Goal: Task Accomplishment & Management: Manage account settings

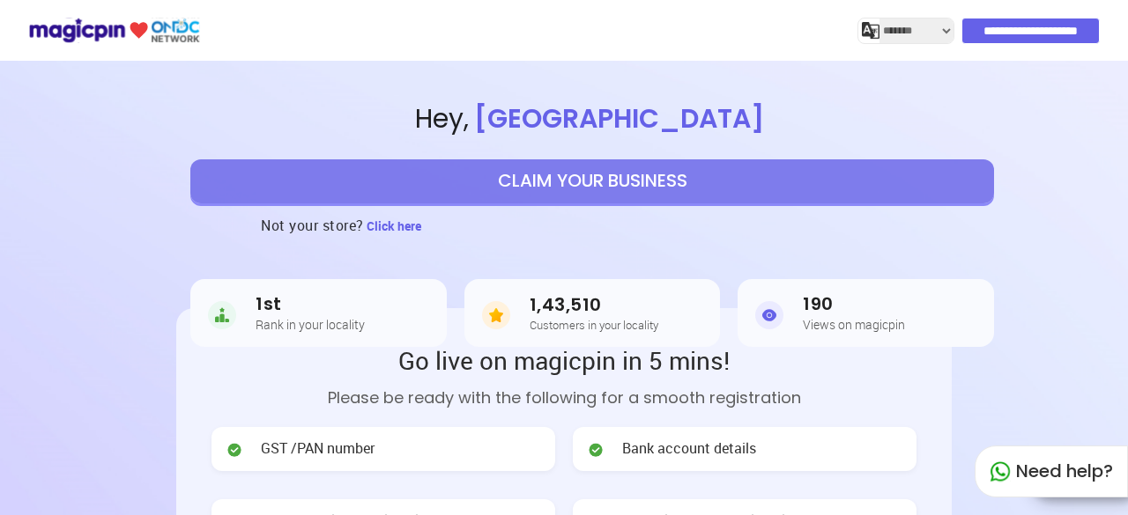
select select "*******"
click at [120, 241] on div "Not your store? Click here" at bounding box center [591, 226] width 1071 height 44
click at [1011, 29] on input "**********" at bounding box center [1031, 31] width 137 height 25
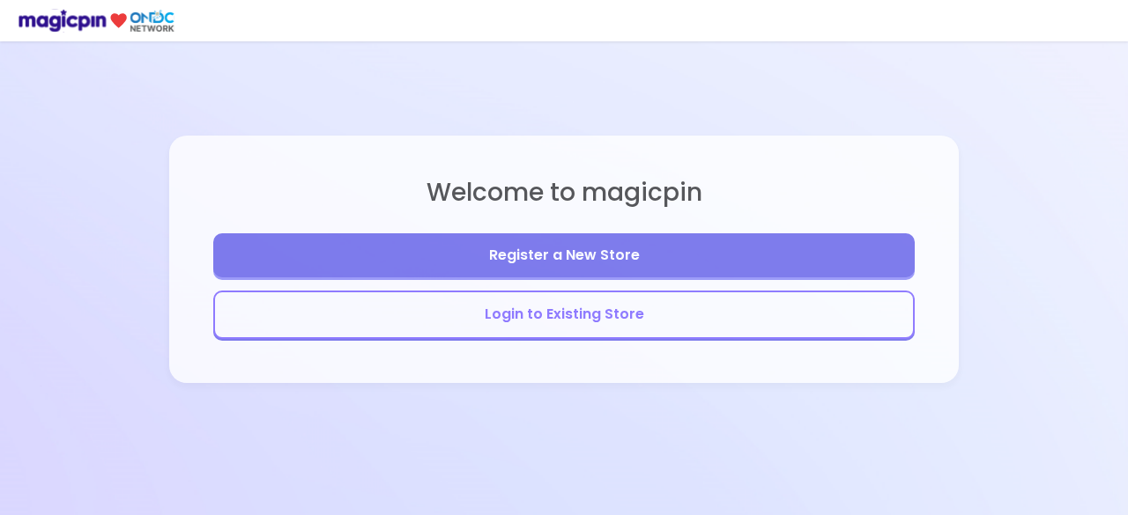
click at [592, 330] on button "Login to Existing Store" at bounding box center [563, 315] width 701 height 48
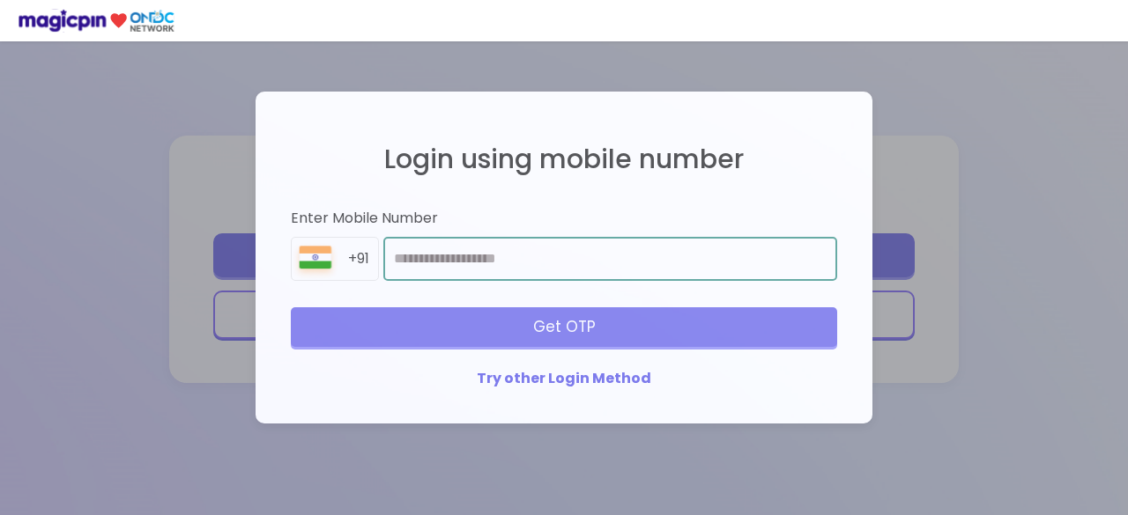
click at [476, 270] on input "number" at bounding box center [610, 259] width 454 height 44
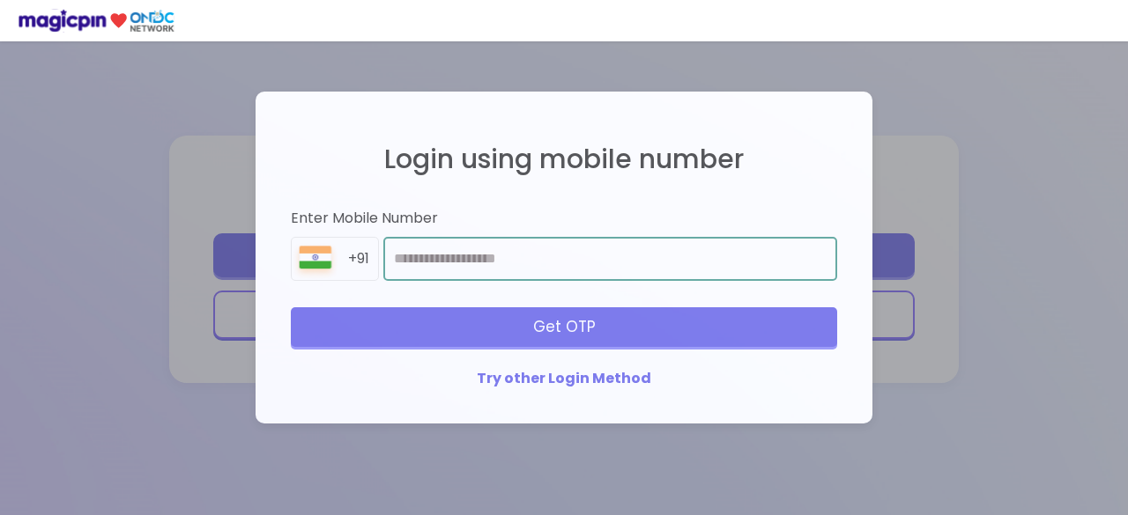
type input "**********"
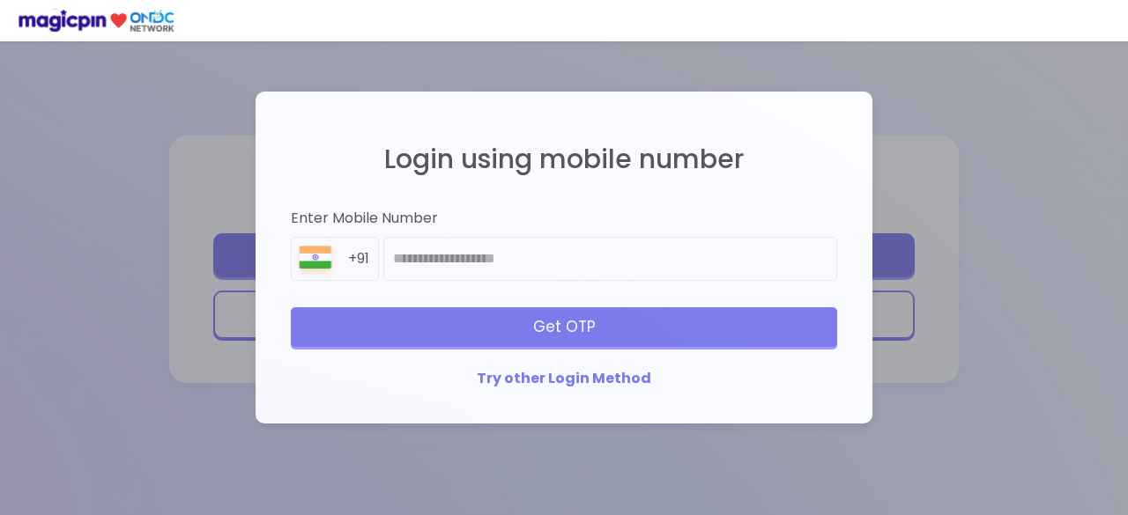
click at [617, 328] on div "Get OTP" at bounding box center [564, 326] width 546 height 39
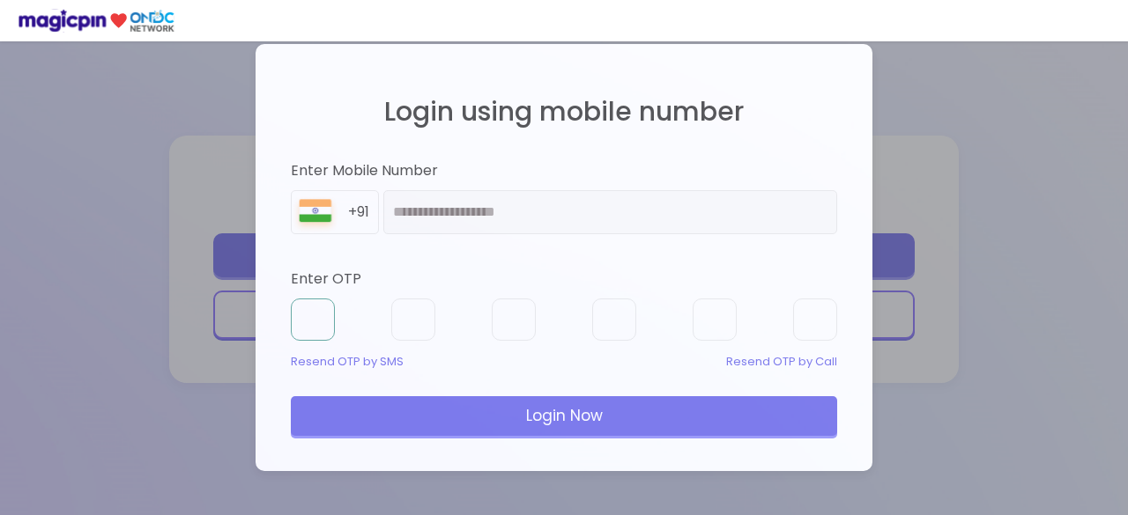
click at [307, 305] on input "text" at bounding box center [313, 320] width 44 height 42
type input "*"
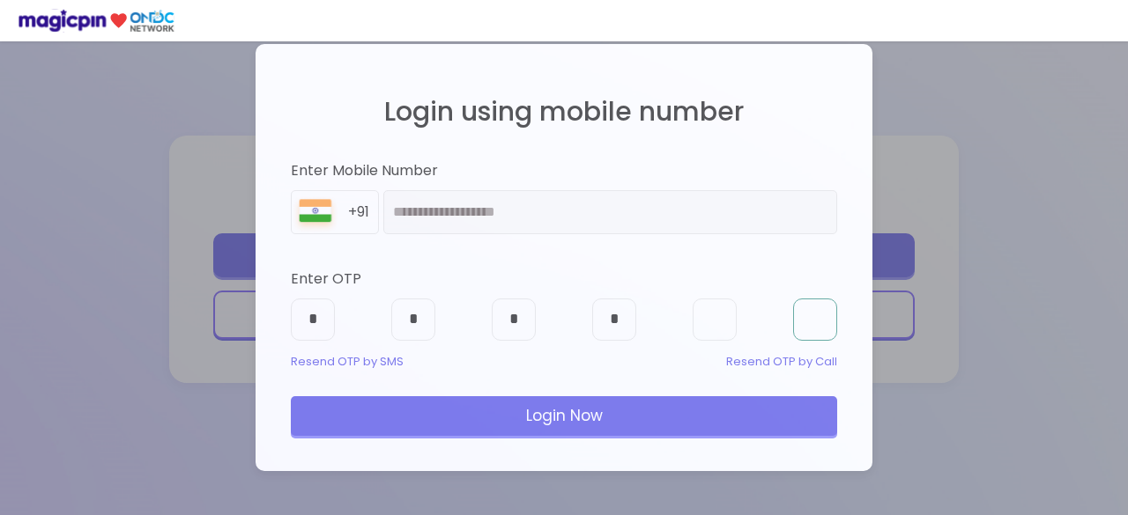
type input "*"
click at [622, 425] on div "Login Now" at bounding box center [564, 415] width 546 height 39
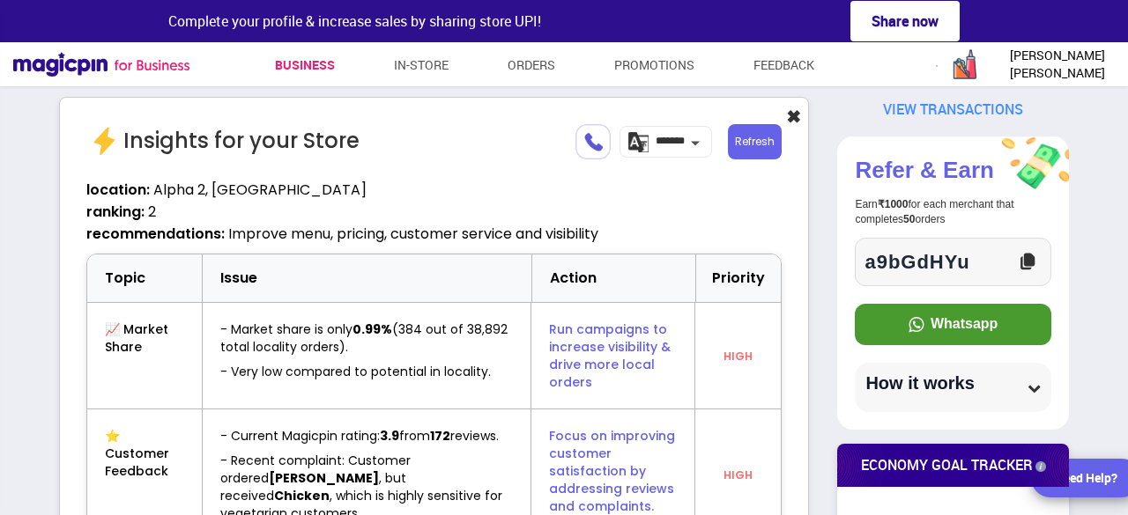
click at [796, 114] on button "✖" at bounding box center [793, 118] width 15 height 26
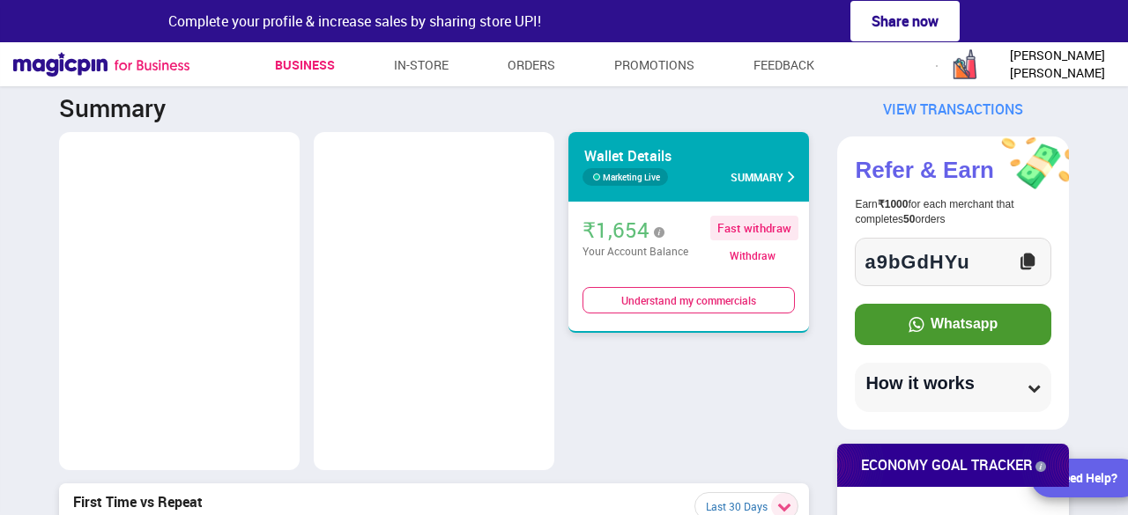
click at [767, 184] on span "Summary" at bounding box center [756, 177] width 53 height 21
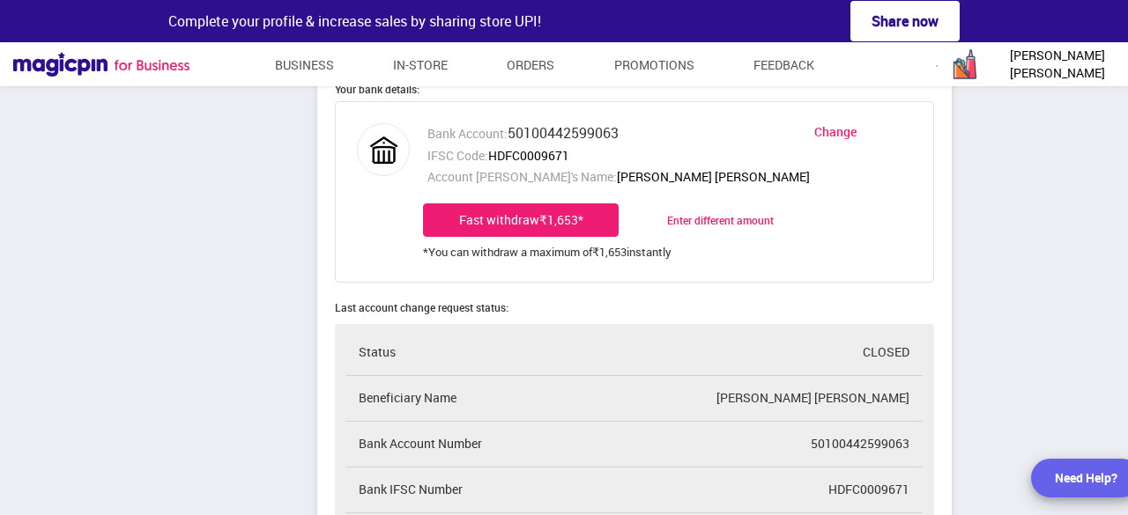
scroll to position [793, 0]
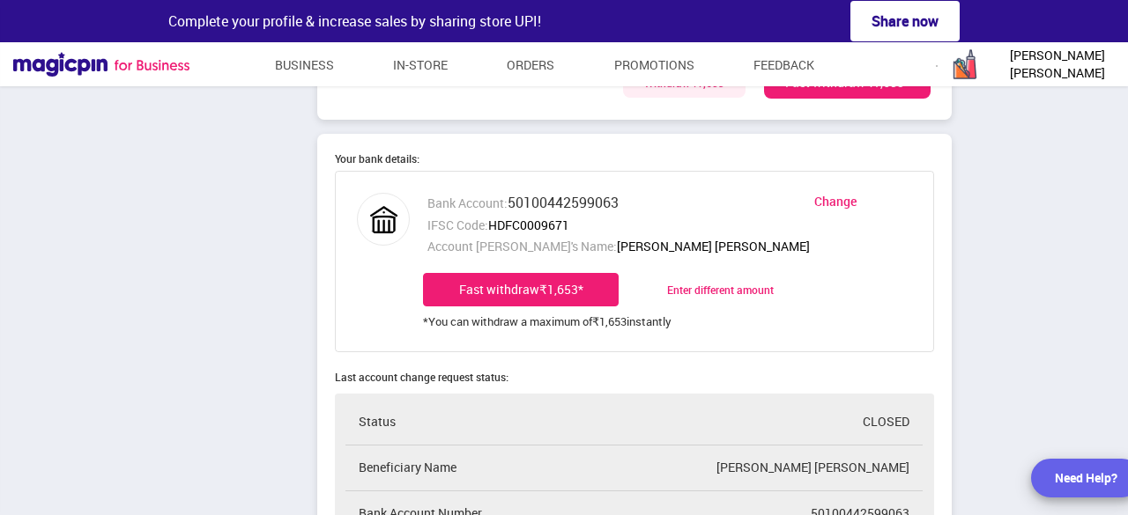
click at [536, 287] on div "Fast withdraw ₹1,653 *" at bounding box center [521, 289] width 196 height 33
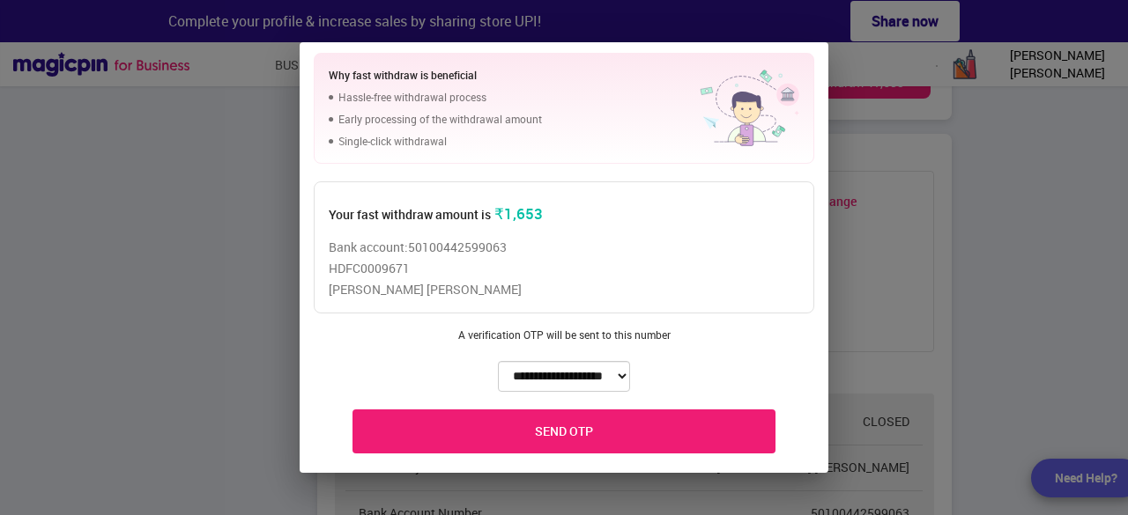
scroll to position [16, 0]
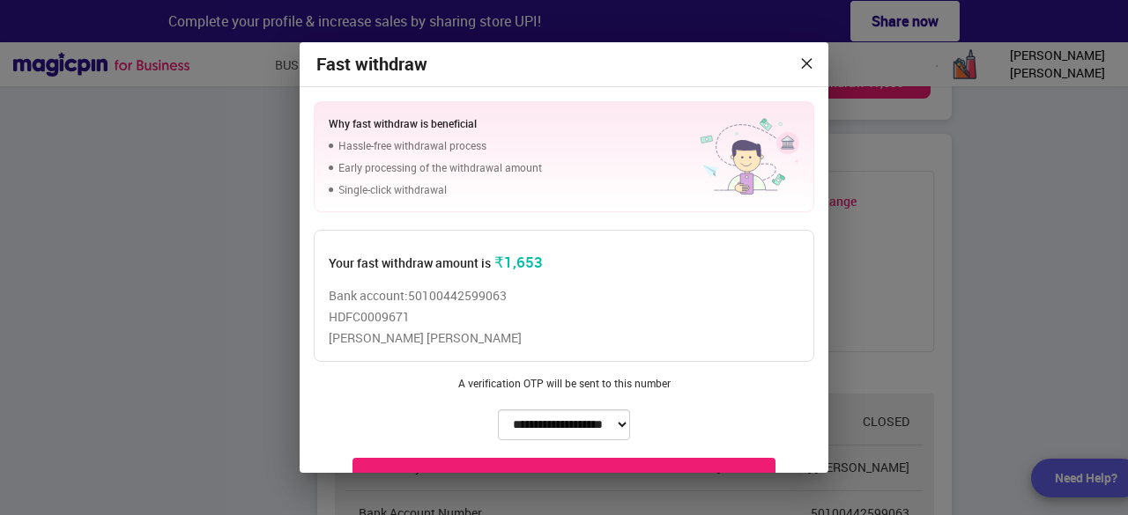
click at [810, 64] on icon at bounding box center [806, 62] width 15 height 26
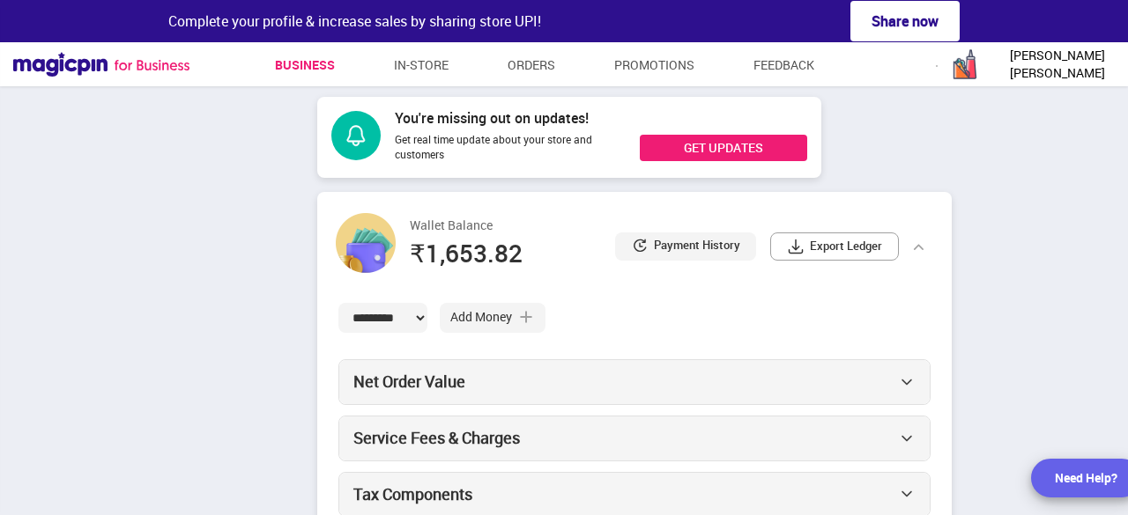
click at [292, 59] on link "Business" at bounding box center [305, 65] width 60 height 32
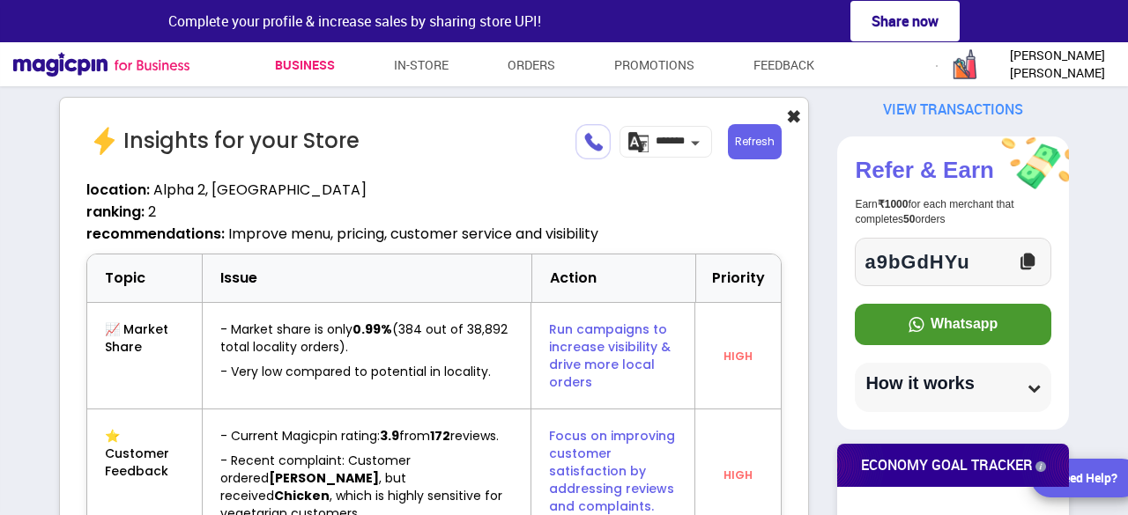
click at [801, 119] on button "✖" at bounding box center [793, 118] width 15 height 26
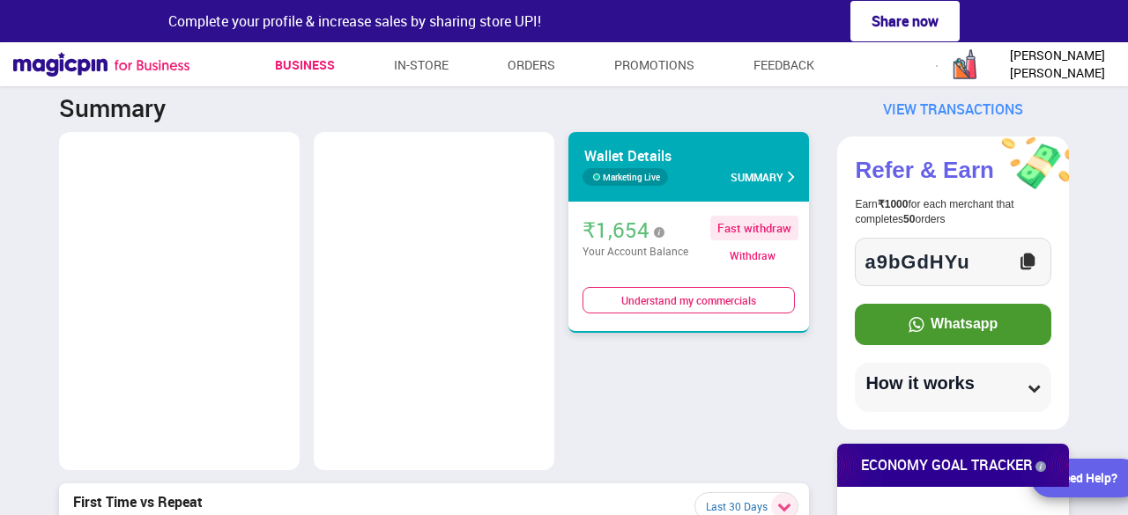
click at [767, 174] on span "Summary" at bounding box center [756, 177] width 53 height 21
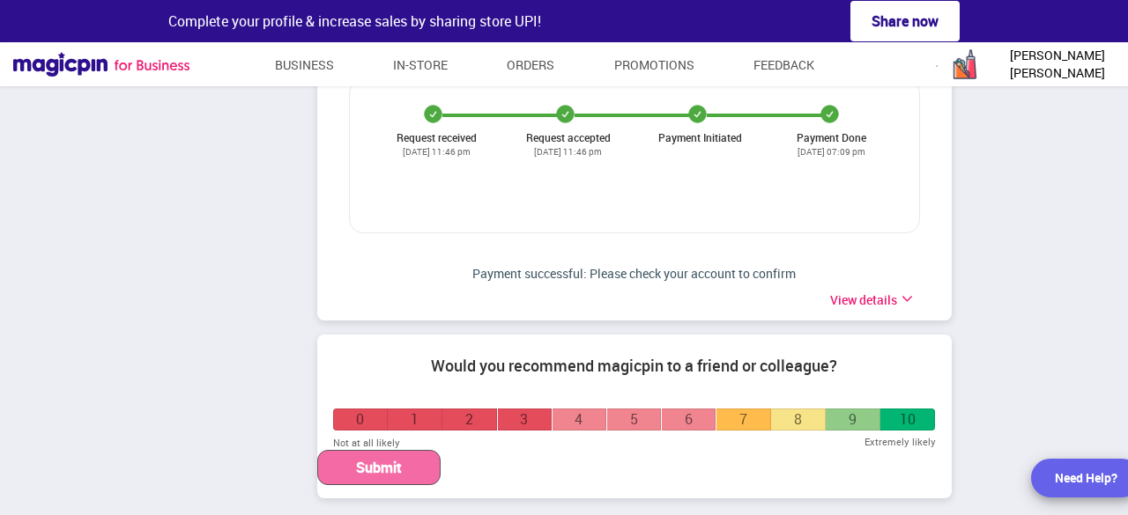
drag, startPoint x: 192, startPoint y: 181, endPoint x: 210, endPoint y: 181, distance: 17.6
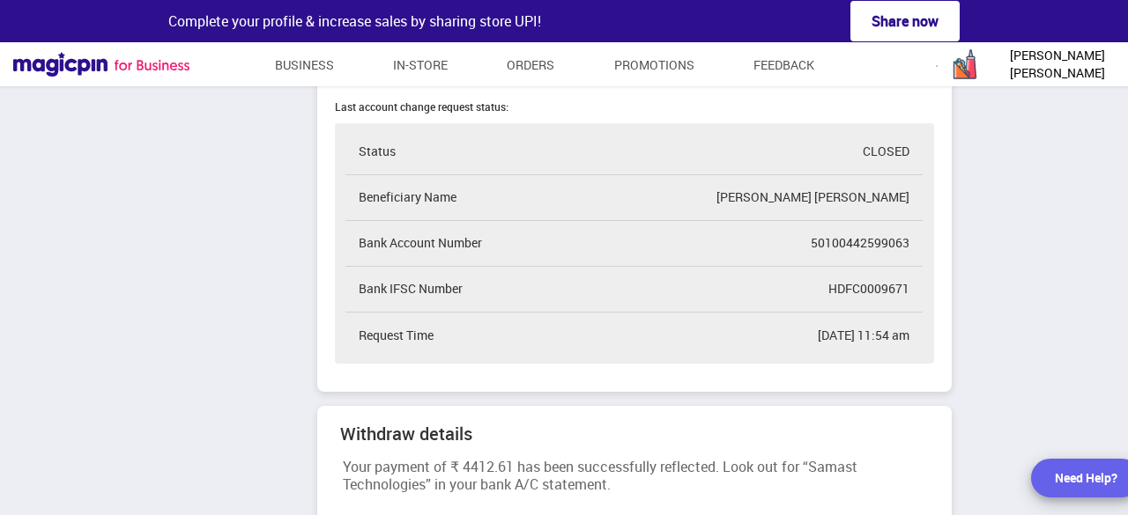
scroll to position [1062, 0]
click at [308, 63] on link "Business" at bounding box center [305, 65] width 60 height 32
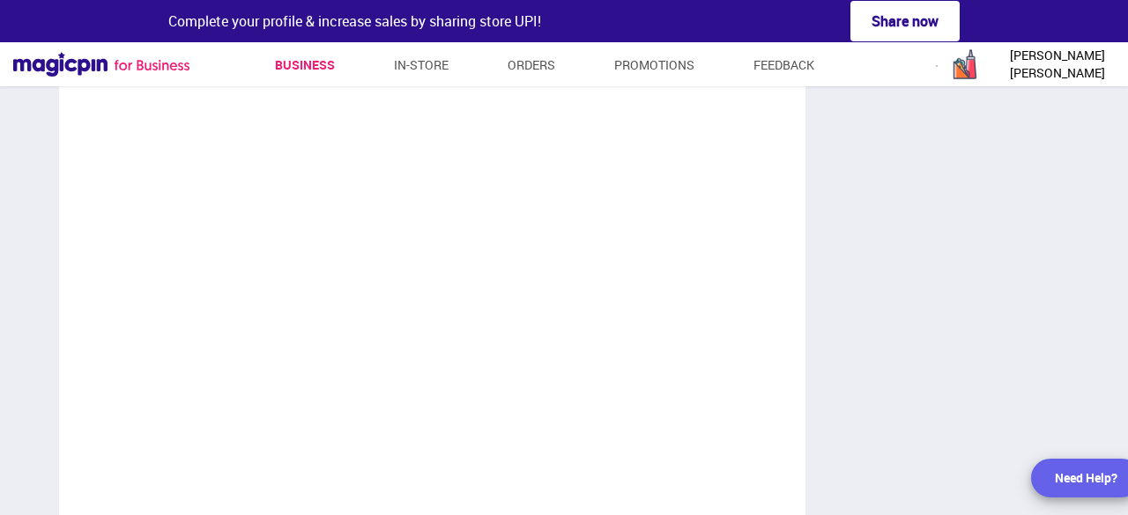
scroll to position [5286, 778]
